Goal: Task Accomplishment & Management: Manage account settings

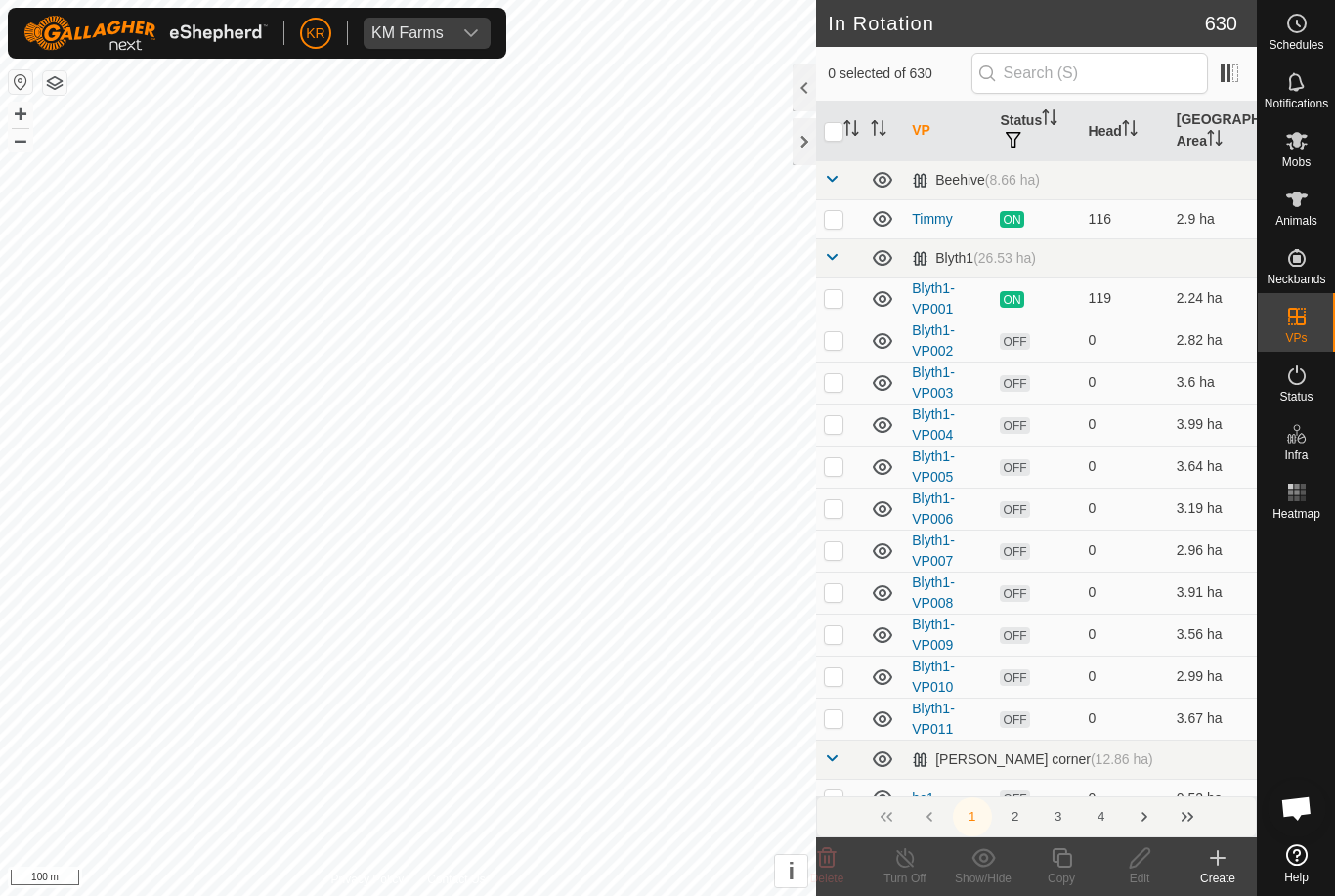
click at [1329, 40] on div "Schedules" at bounding box center [1297, 29] width 77 height 58
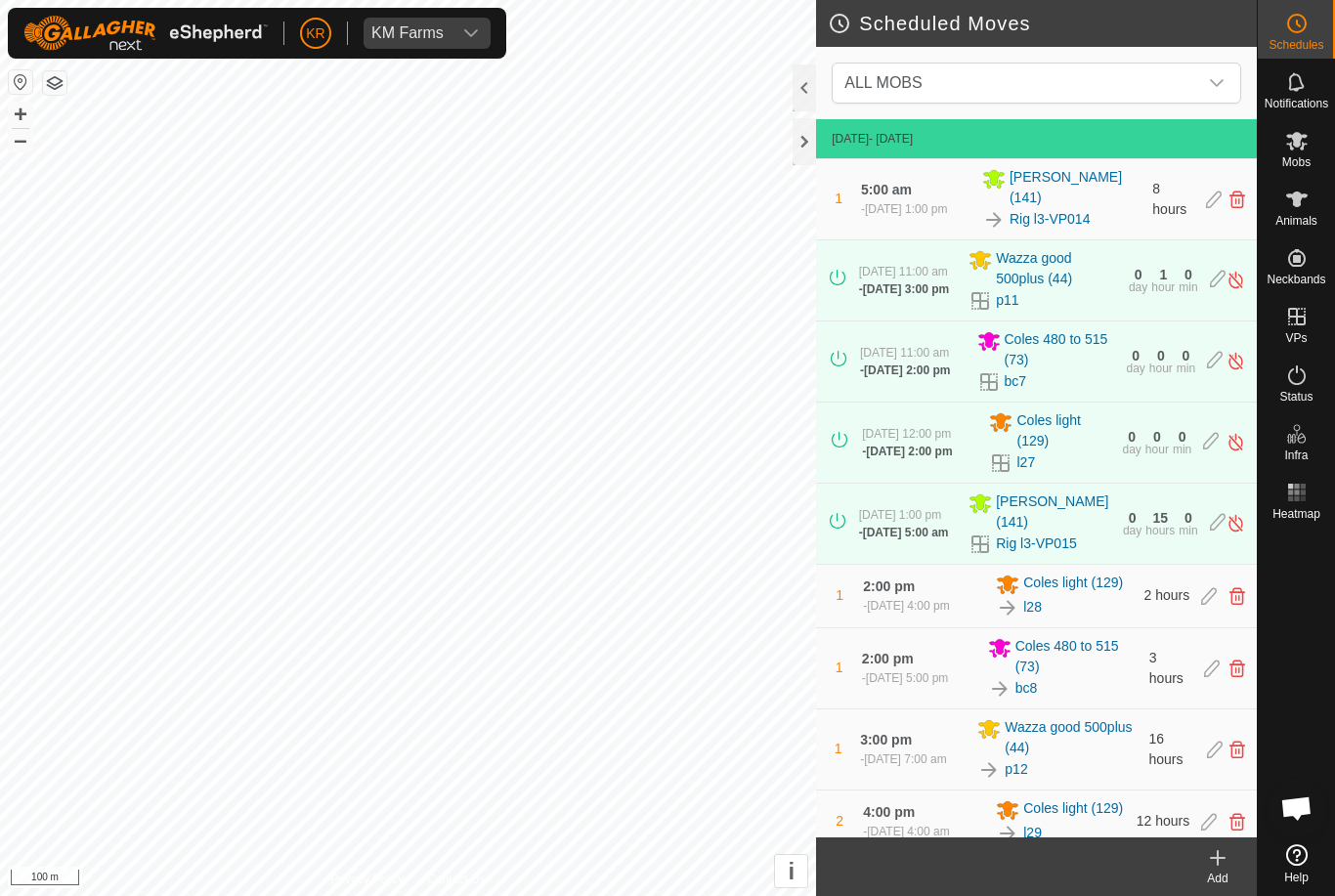
click at [1135, 97] on span "ALL MOBS" at bounding box center [1018, 83] width 361 height 39
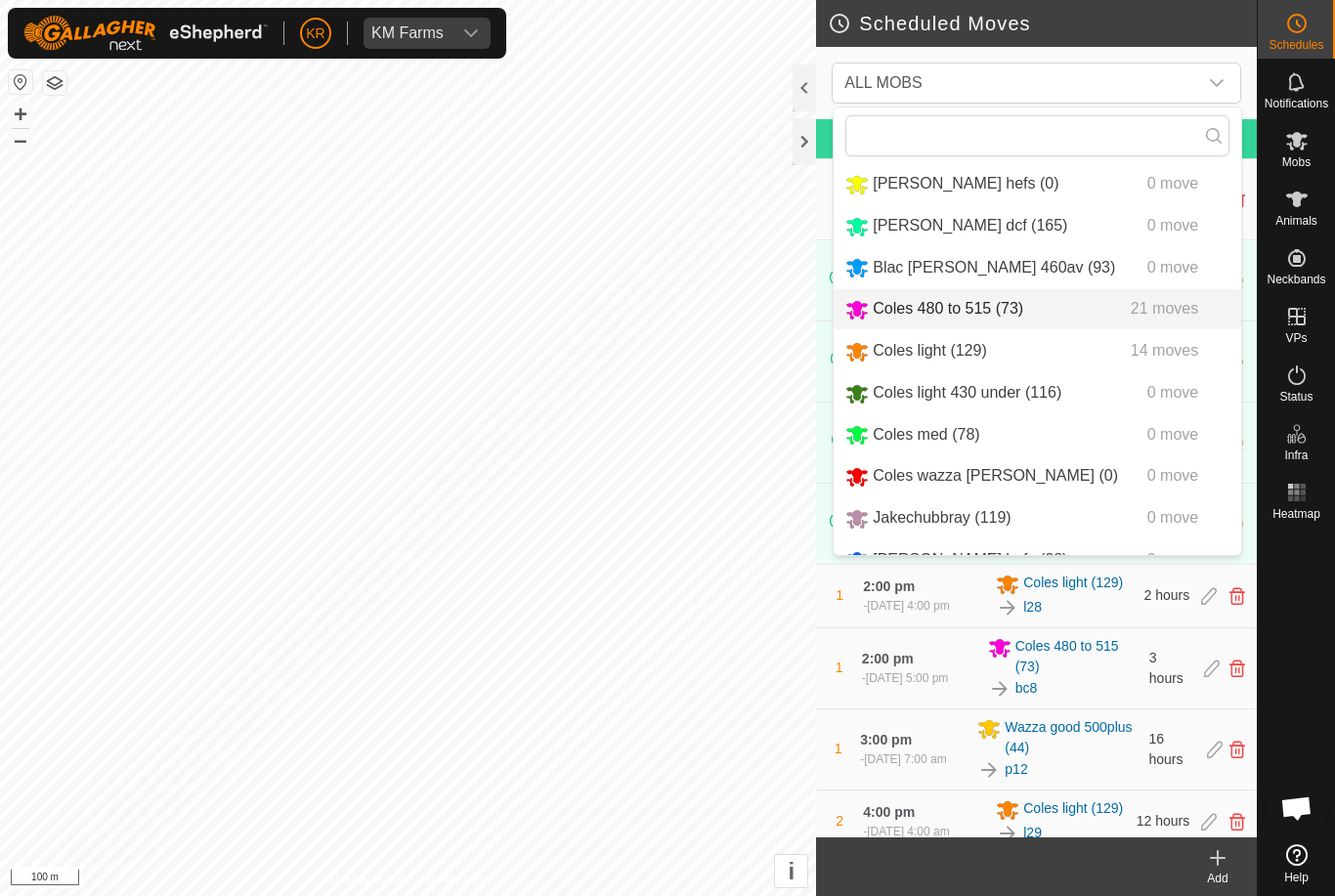
click at [1002, 286] on li "Blac [PERSON_NAME] 460av (93) 0 move" at bounding box center [1037, 268] width 407 height 40
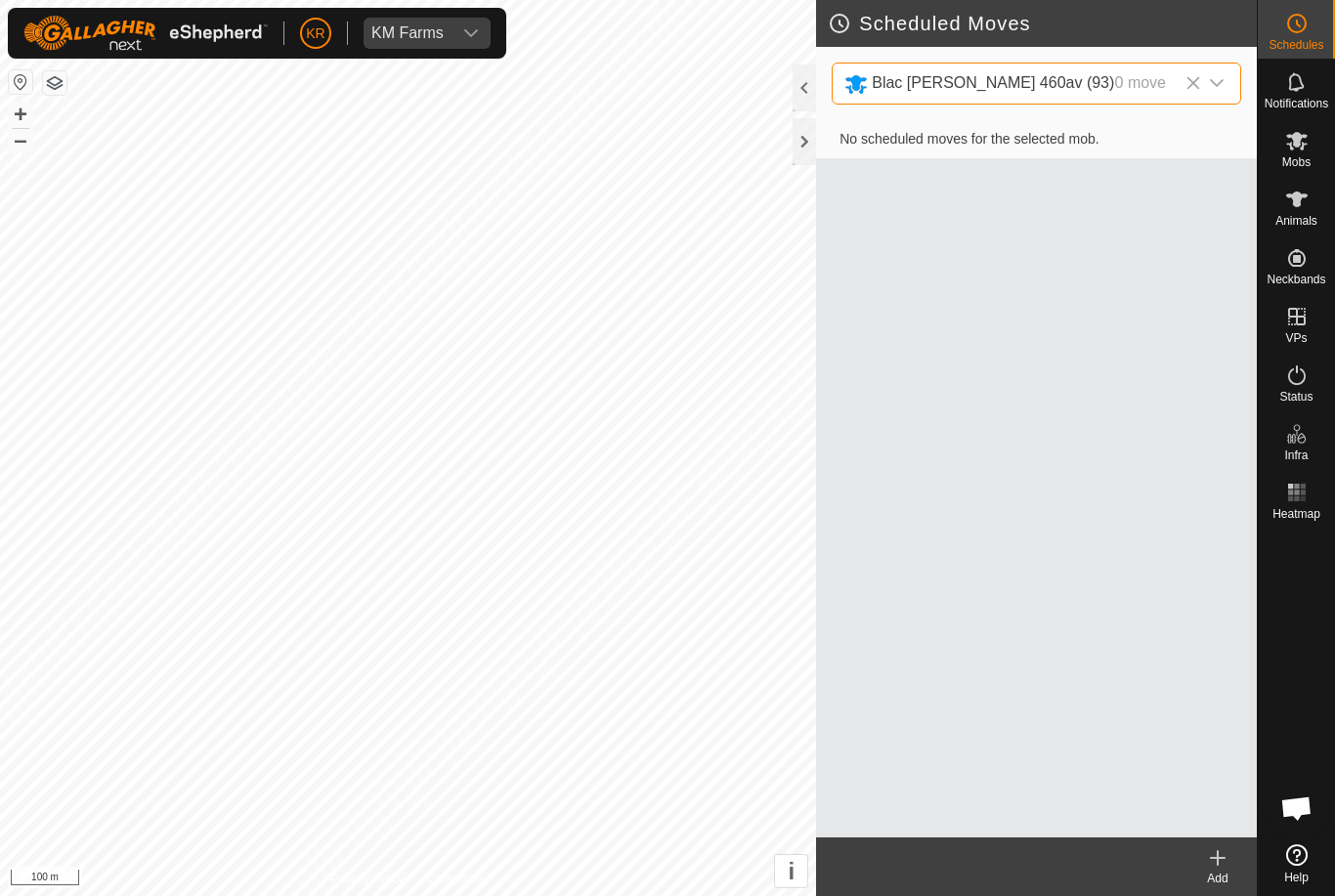
click at [1227, 73] on div "dropdown trigger" at bounding box center [1218, 83] width 39 height 40
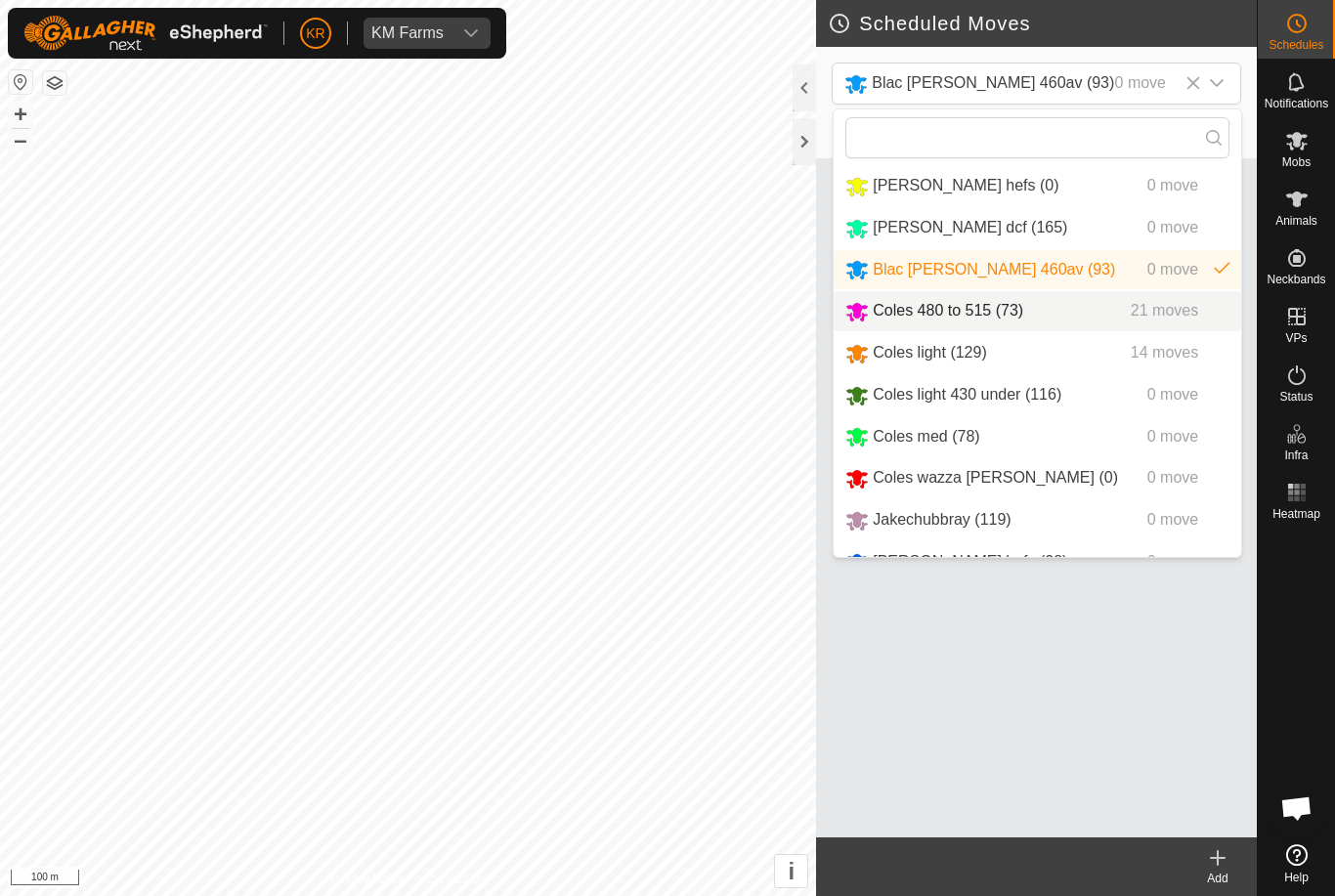
click at [1029, 310] on div "Coles 480 to 515 (73) 21 moves" at bounding box center [1038, 310] width 385 height 25
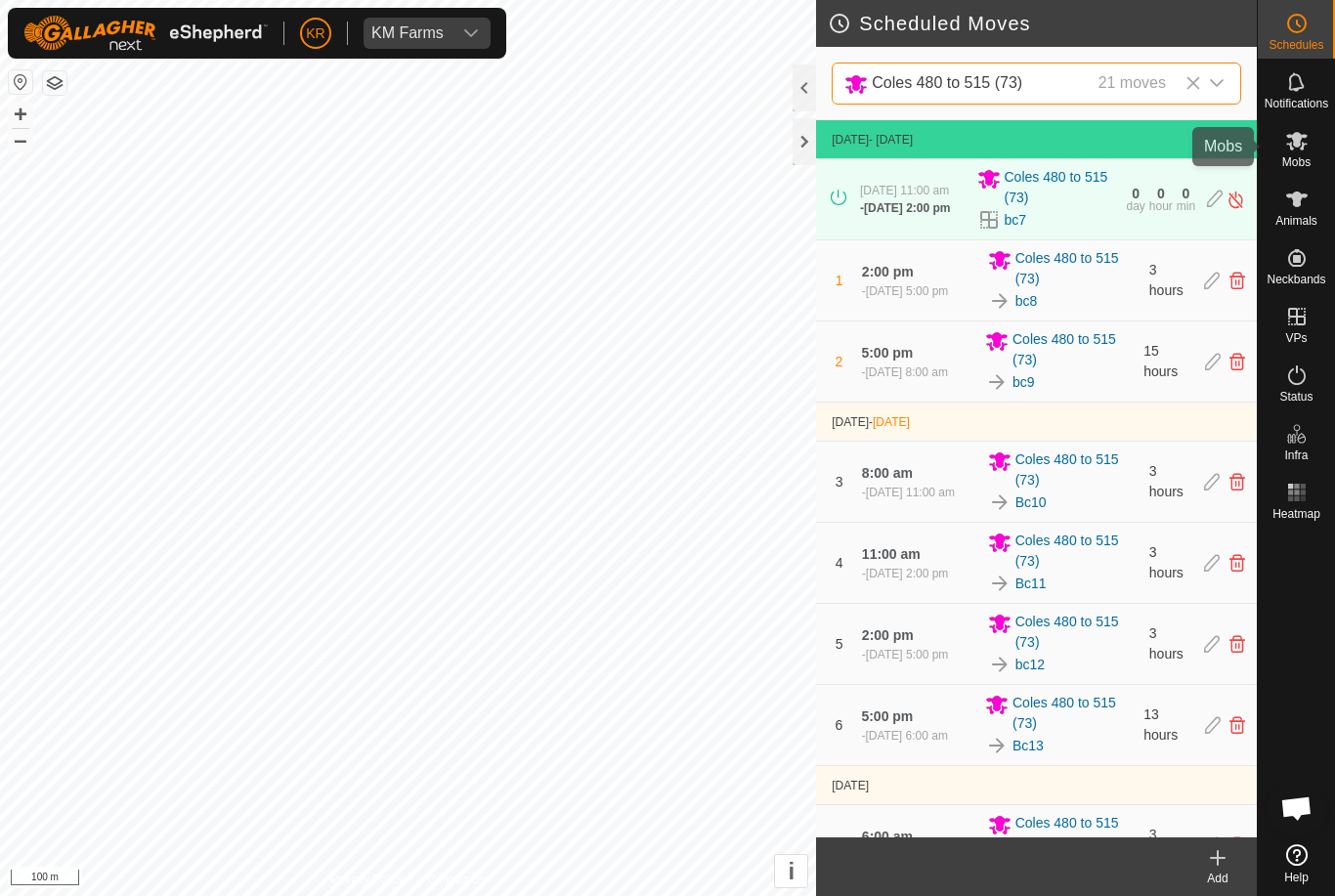
click at [1316, 143] on div "Mobs" at bounding box center [1297, 146] width 77 height 58
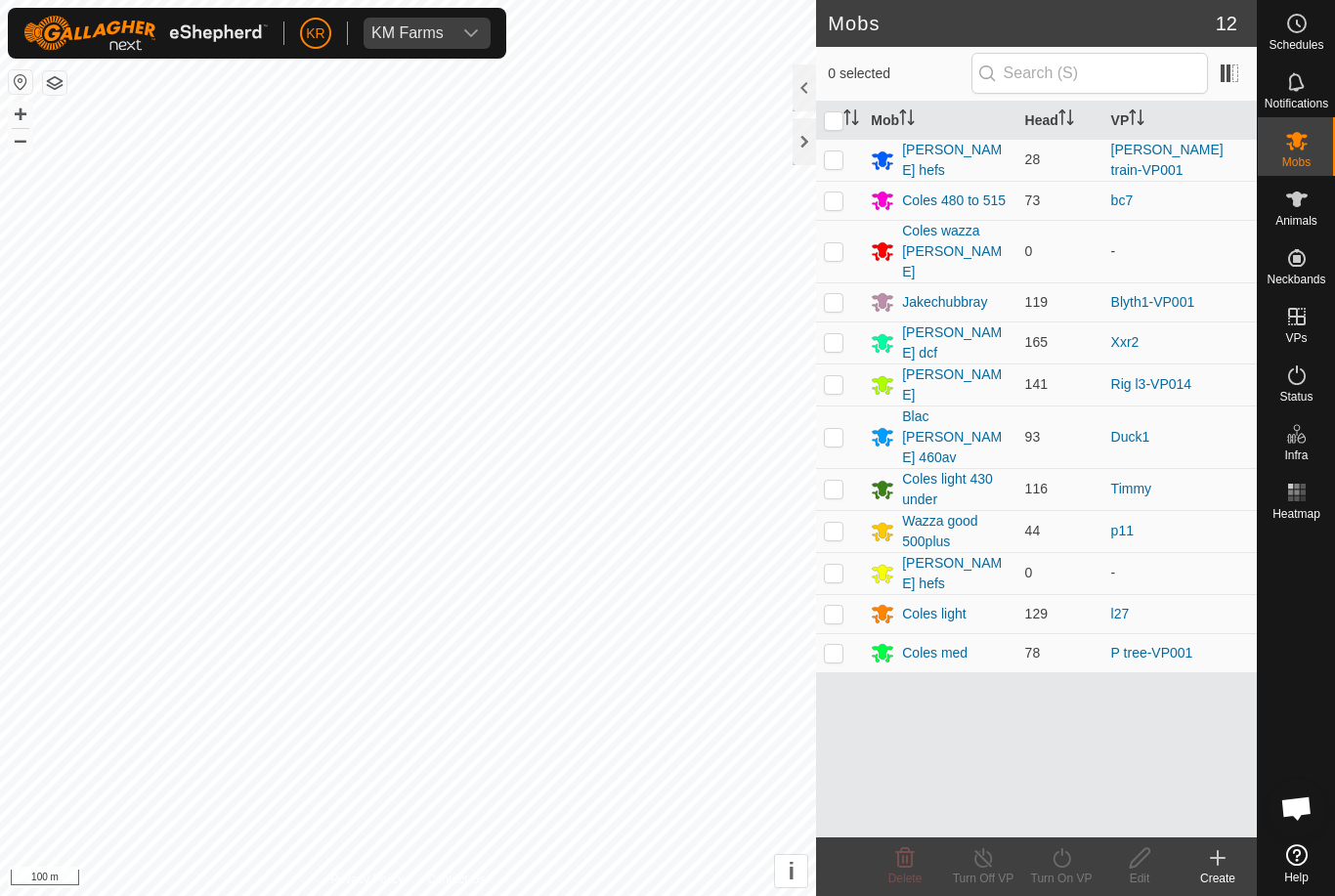
click at [957, 406] on div "Blac [PERSON_NAME] 460av" at bounding box center [955, 437] width 106 height 61
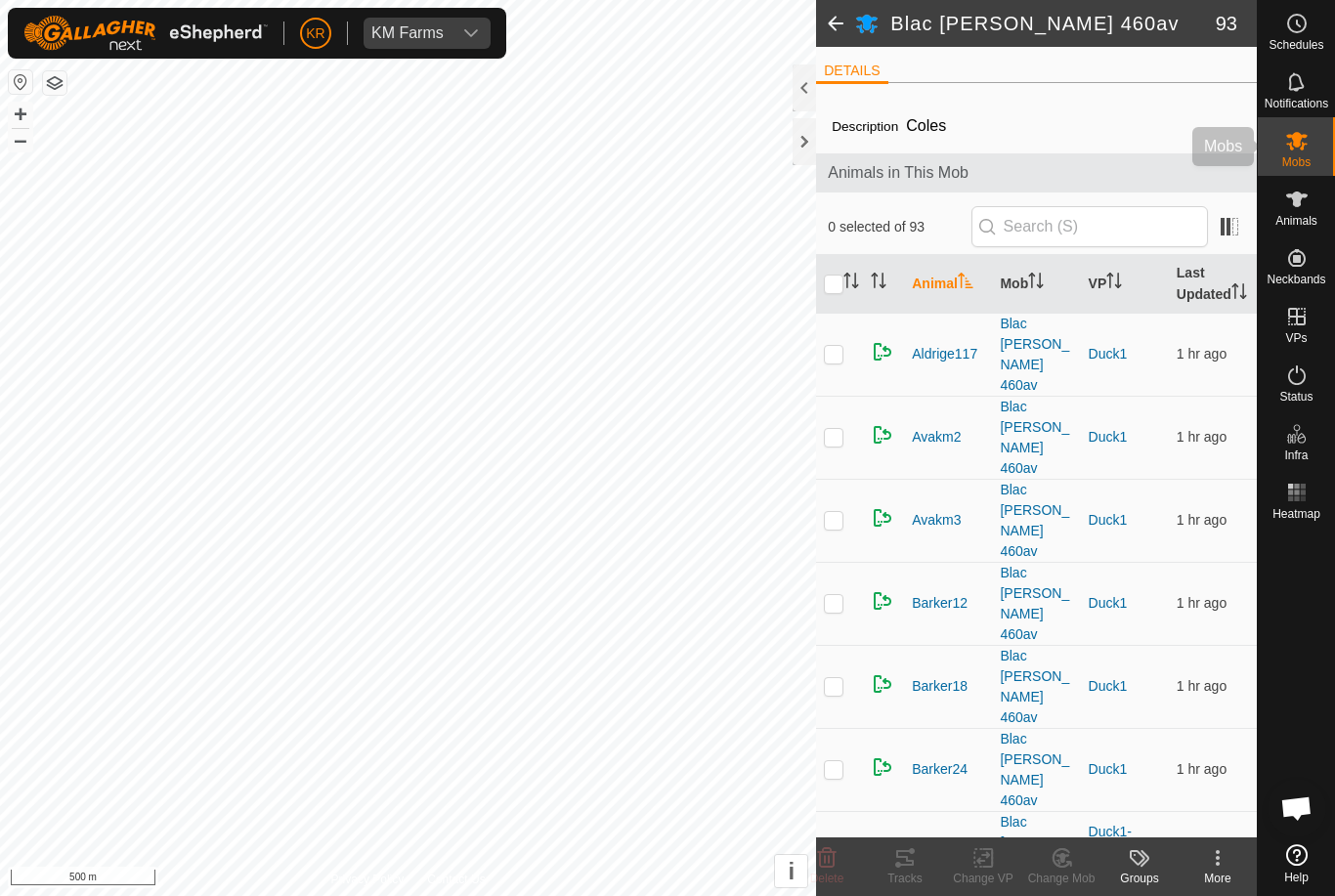
click at [1303, 153] on es-mob-svg-icon at bounding box center [1298, 141] width 35 height 32
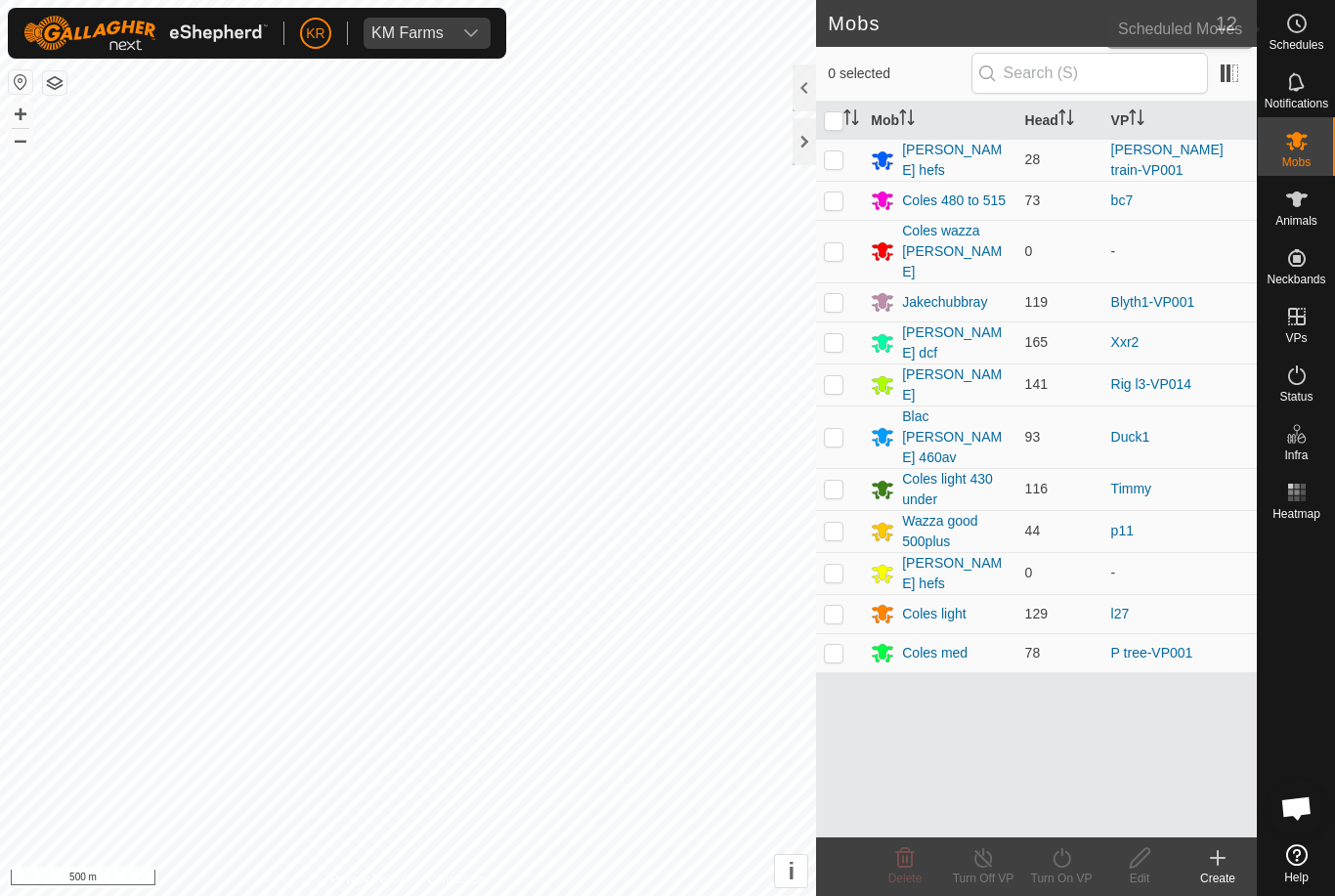
click at [1304, 32] on icon at bounding box center [1298, 24] width 24 height 24
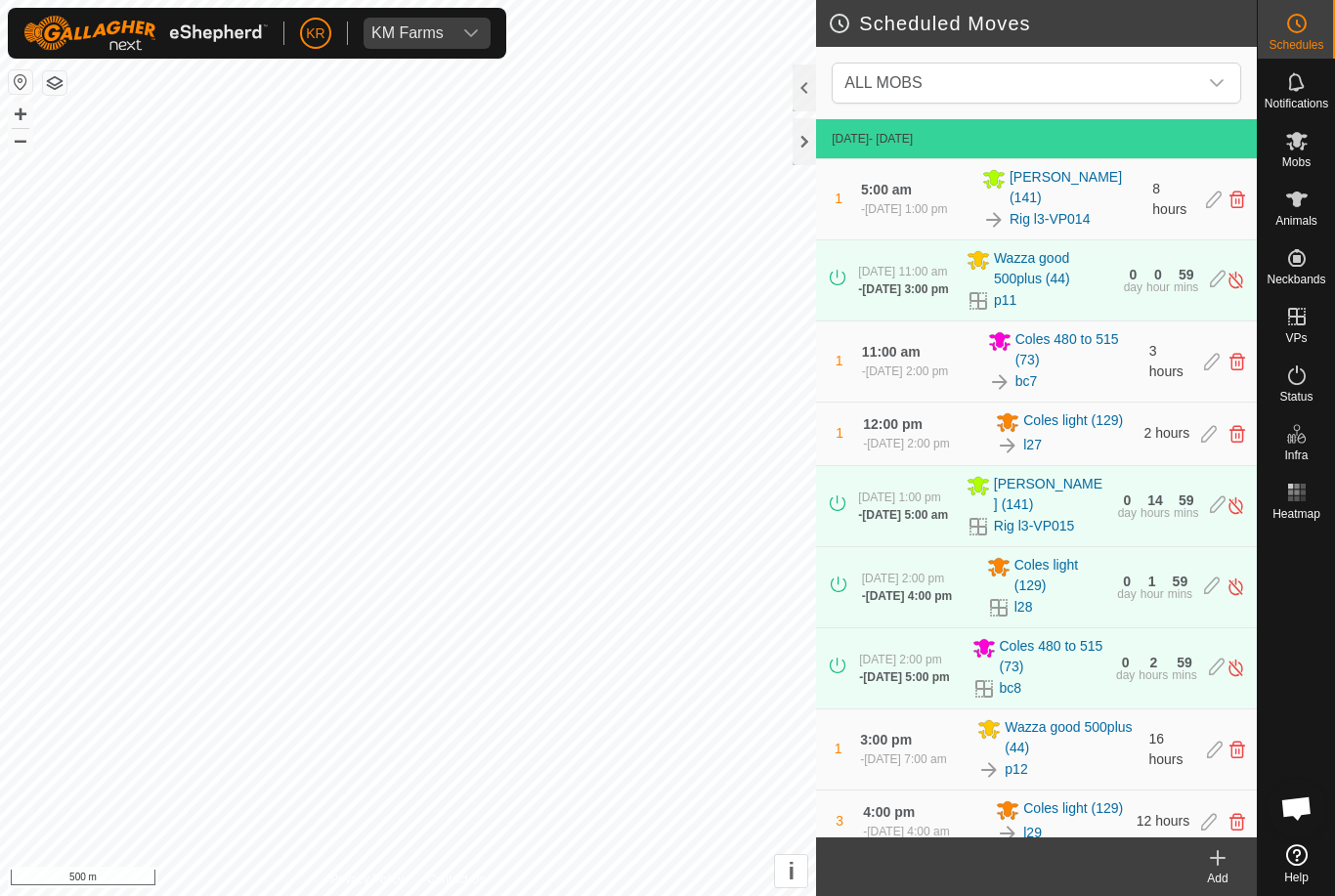
click at [1195, 69] on span "ALL MOBS" at bounding box center [1018, 83] width 361 height 39
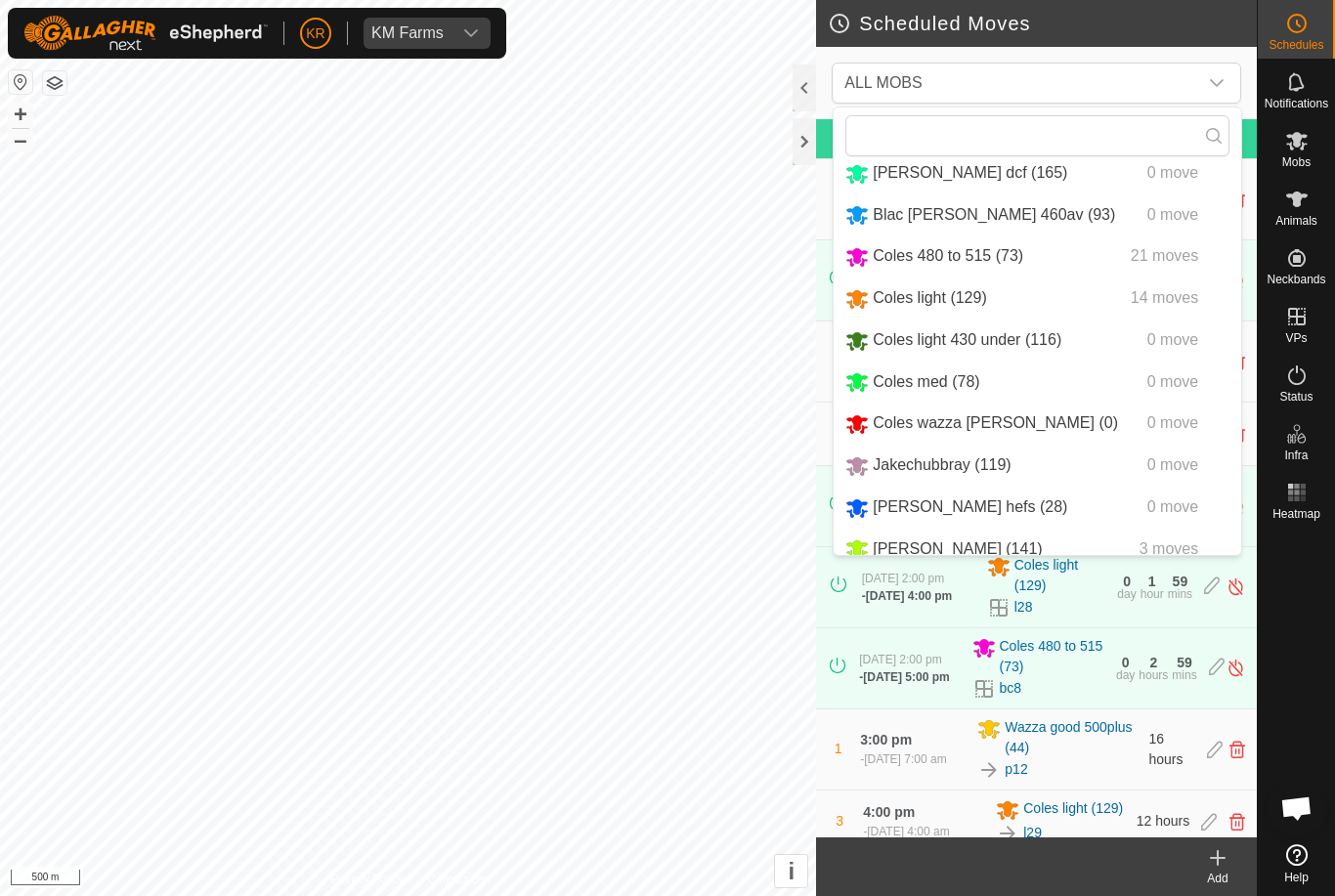
scroll to position [50, 0]
click at [957, 434] on span "Coles wazza [PERSON_NAME] (0)" at bounding box center [995, 425] width 246 height 17
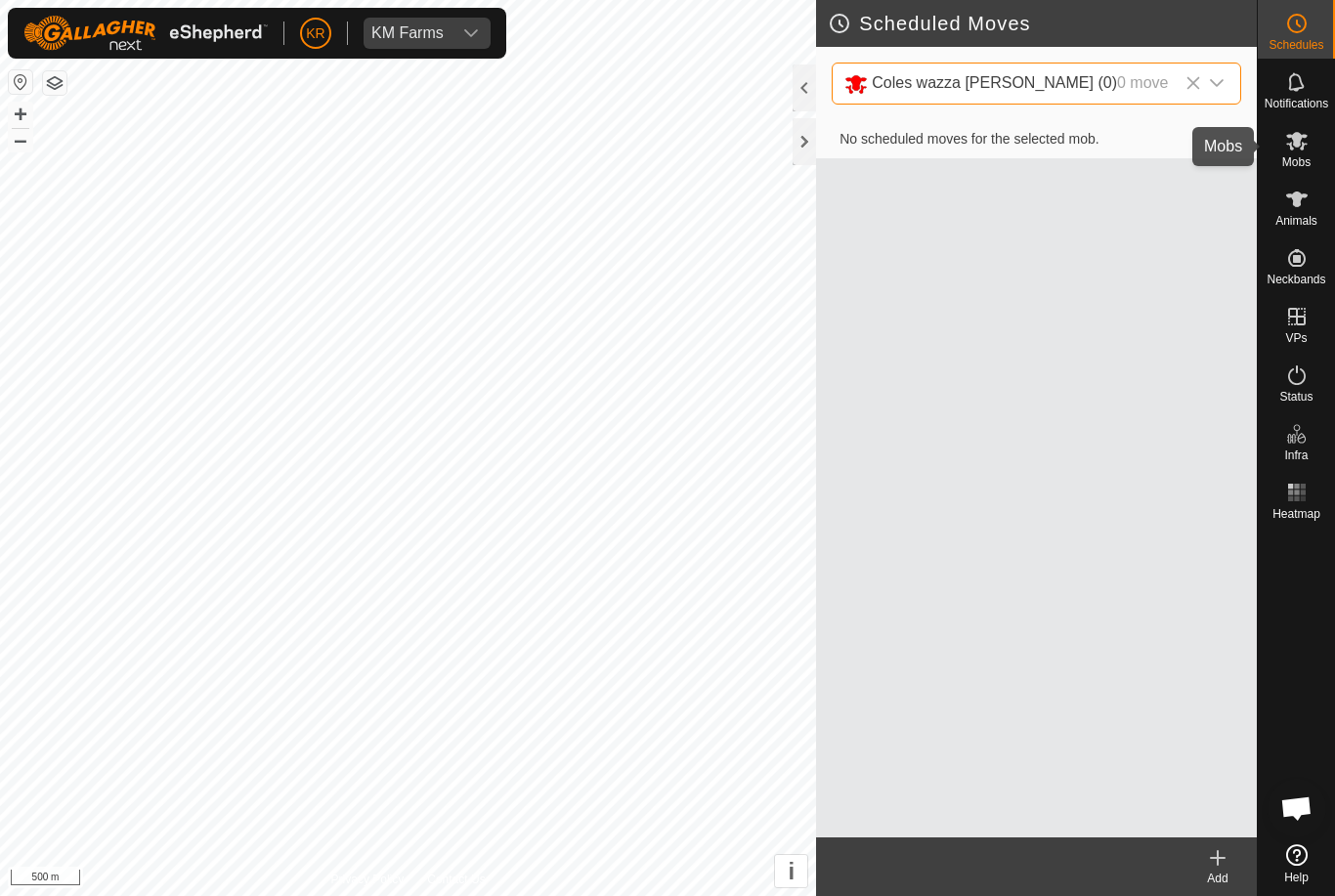
click at [1302, 138] on icon at bounding box center [1298, 141] width 24 height 24
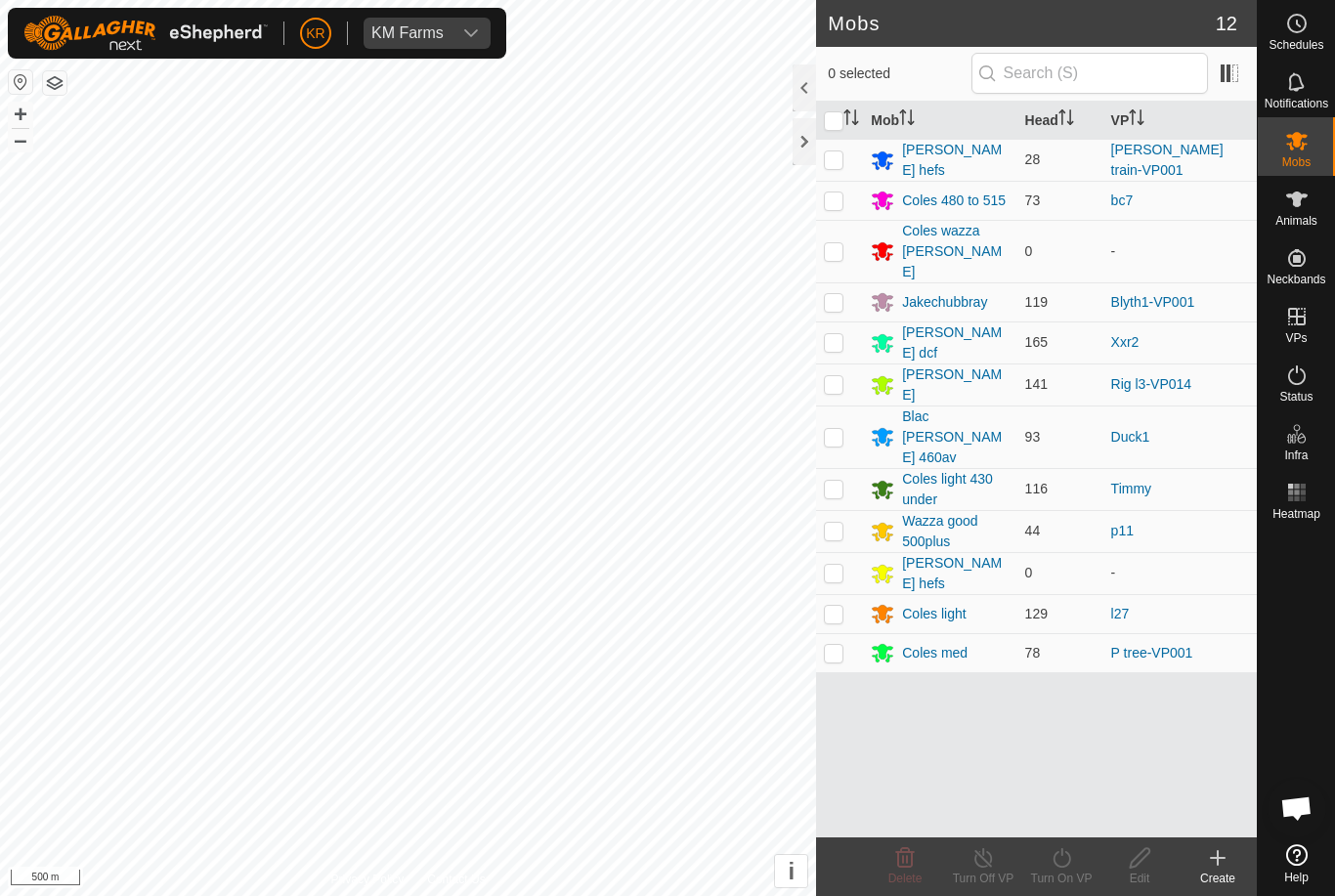
click at [959, 235] on div "Coles wazza [PERSON_NAME]" at bounding box center [955, 251] width 106 height 61
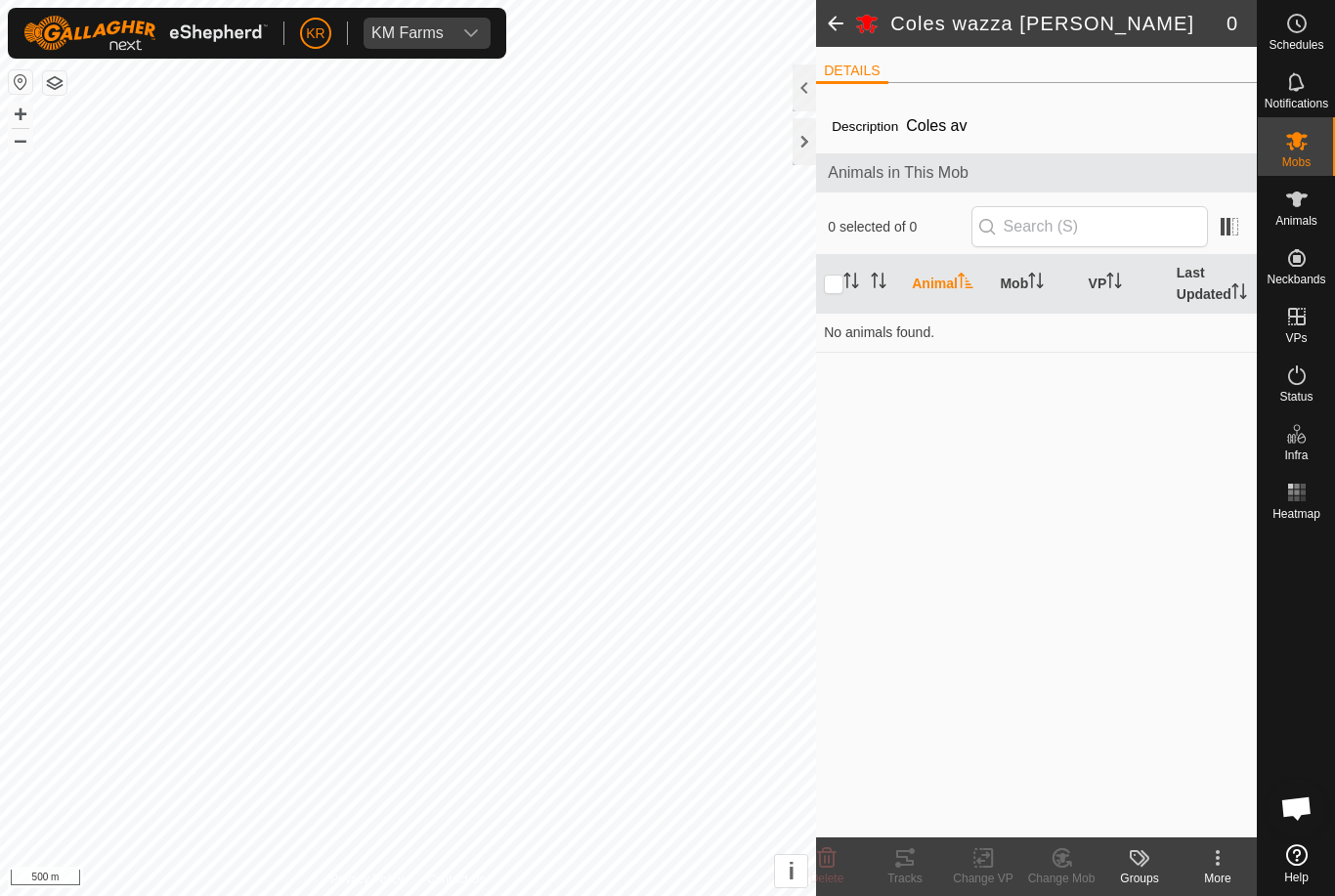
click at [1232, 861] on kebab-svg-icon at bounding box center [1218, 859] width 78 height 24
click at [1164, 812] on span "Edit Mob Detail" at bounding box center [1143, 815] width 106 height 24
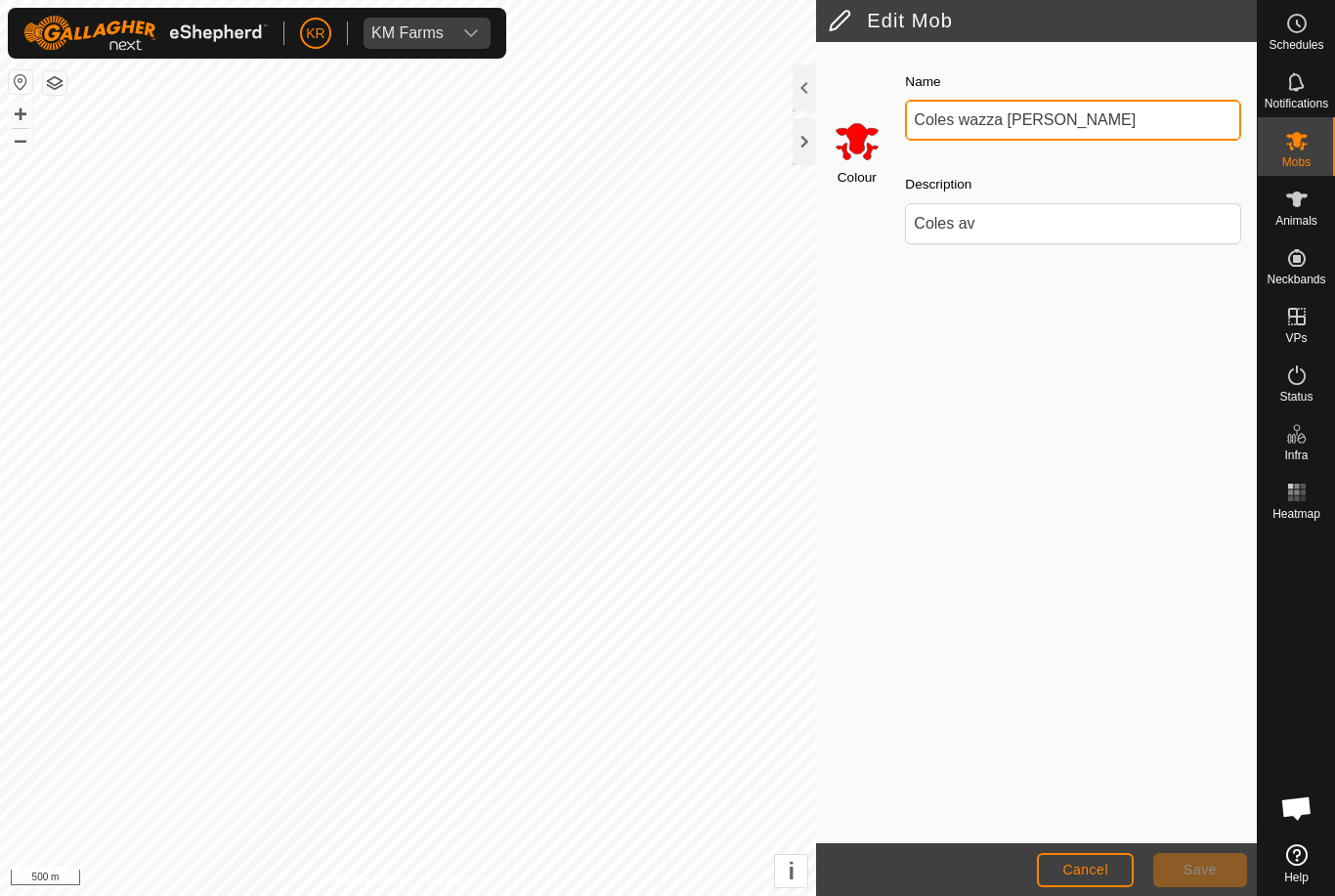
click at [1075, 132] on input "Coles wazza [PERSON_NAME]" at bounding box center [1073, 120] width 336 height 41
type input "C"
type input "Draft"
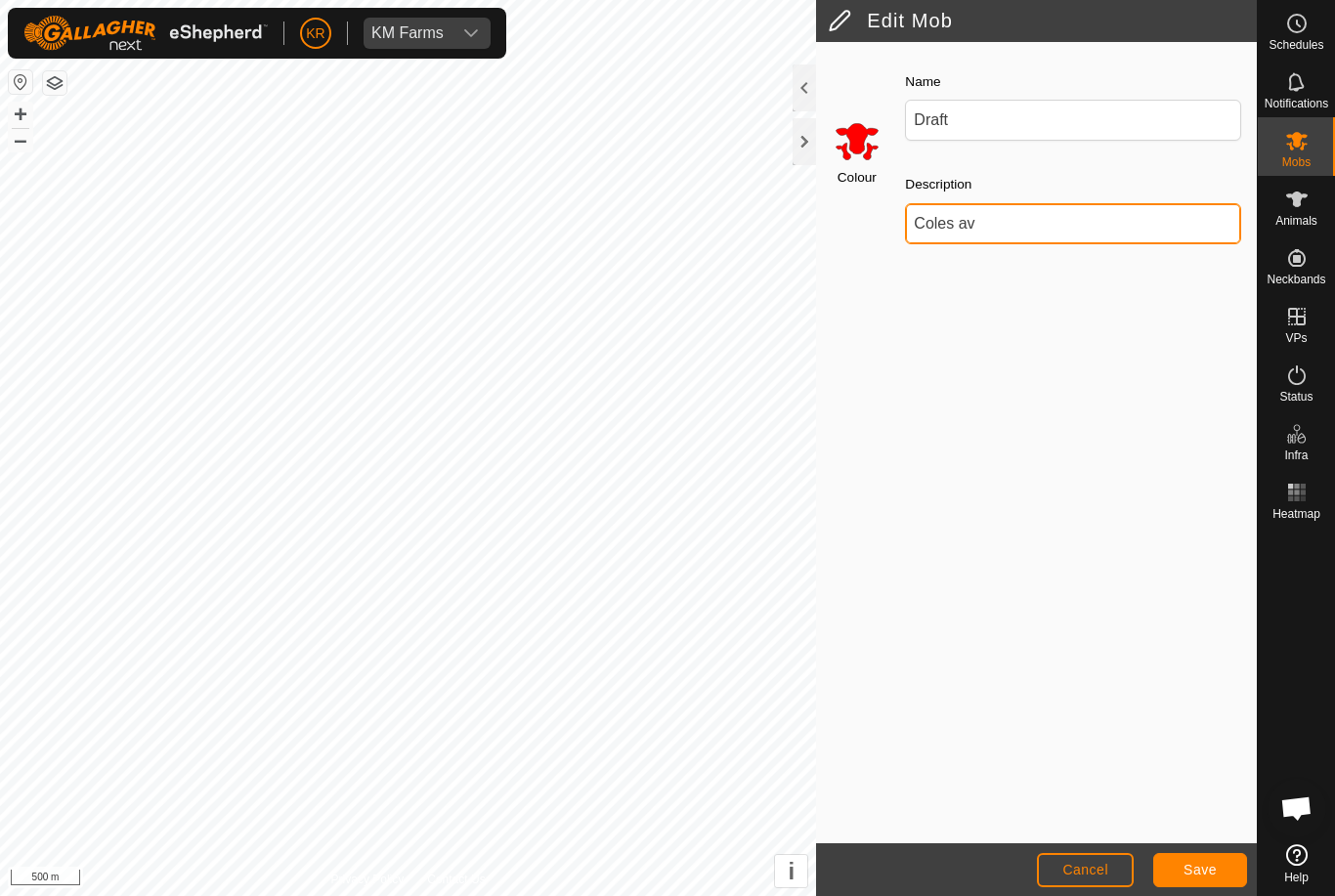
click at [1045, 217] on input "Coles av" at bounding box center [1073, 224] width 336 height 41
type input "C"
click at [1203, 871] on span "Save" at bounding box center [1201, 870] width 34 height 16
